Goal: Connect with others: Participate in discussion

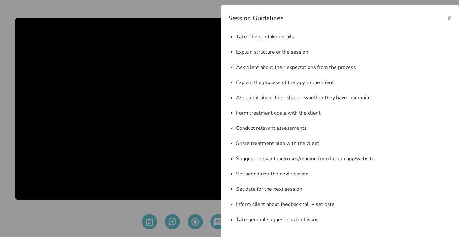
click at [449, 21] on span "x" at bounding box center [449, 18] width 4 height 10
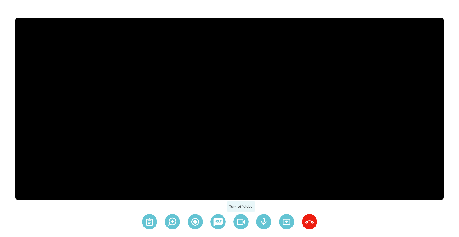
click at [242, 220] on img at bounding box center [240, 221] width 15 height 15
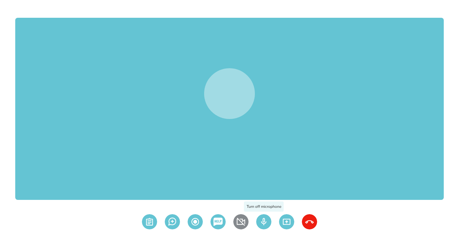
click at [260, 220] on img at bounding box center [263, 221] width 15 height 15
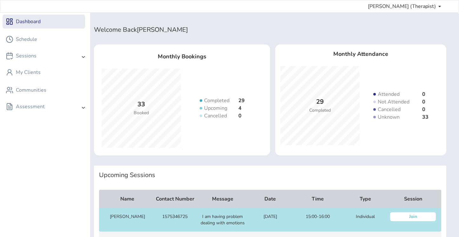
click at [411, 221] on div "Join" at bounding box center [413, 216] width 46 height 9
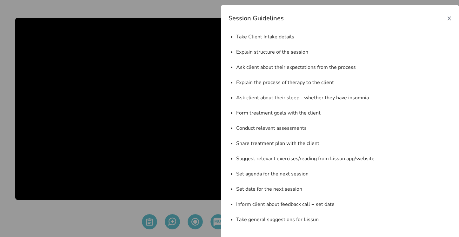
click at [448, 18] on span "x" at bounding box center [449, 18] width 4 height 10
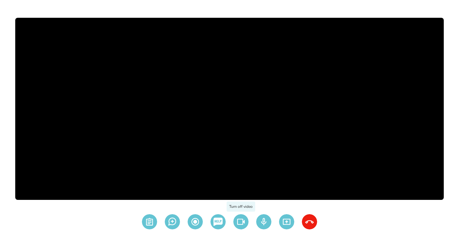
click at [242, 223] on img at bounding box center [240, 221] width 15 height 15
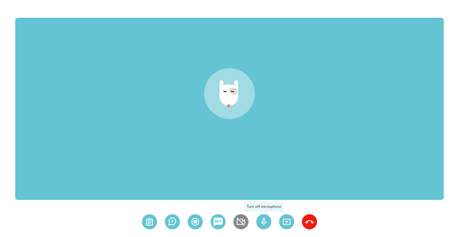
click at [264, 221] on img at bounding box center [263, 221] width 15 height 15
